Goal: Information Seeking & Learning: Find specific page/section

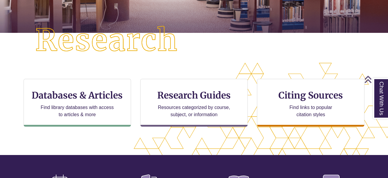
scroll to position [140, 0]
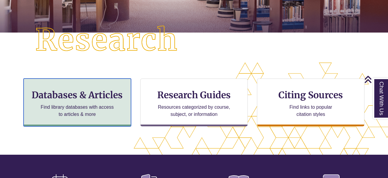
click at [60, 108] on p "Find library databases with access to articles & more" at bounding box center [77, 111] width 78 height 14
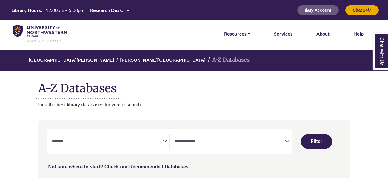
select select "Database Subject Filter"
select select "Database Types Filter"
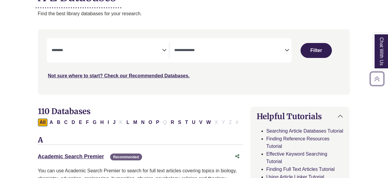
scroll to position [91, 0]
click at [76, 153] on link "Academic Search Premier This link opens in a new window" at bounding box center [71, 156] width 66 height 6
